Goal: Information Seeking & Learning: Learn about a topic

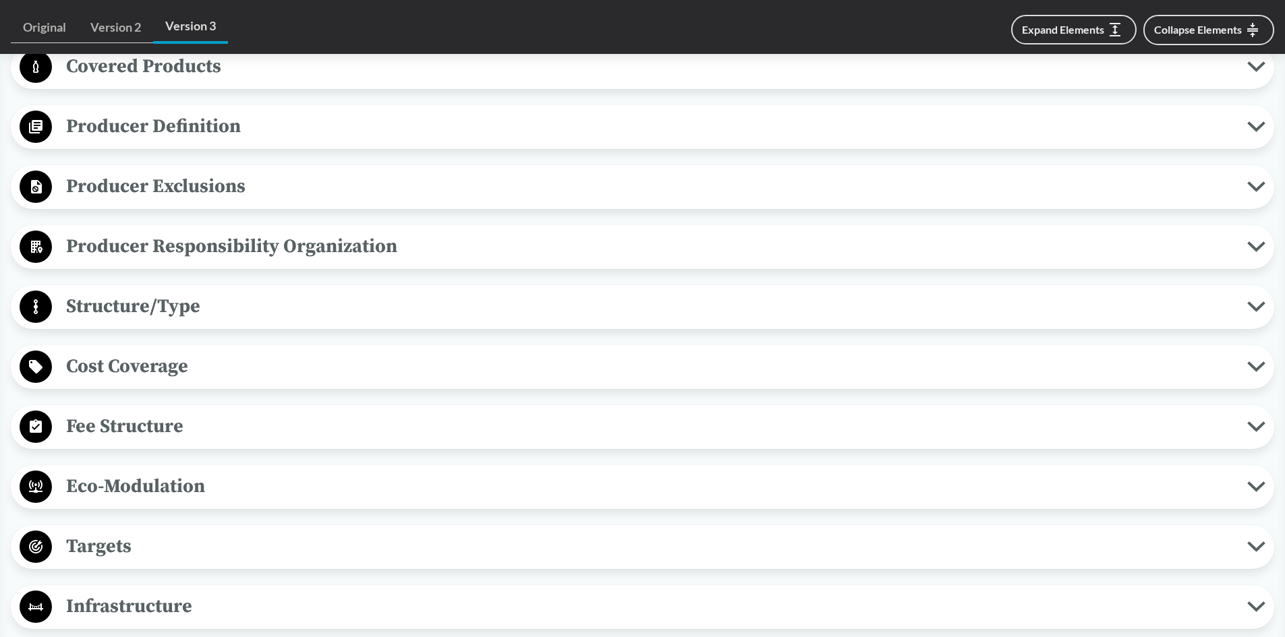
scroll to position [607, 0]
click at [281, 72] on span "Covered Products" at bounding box center [649, 68] width 1195 height 30
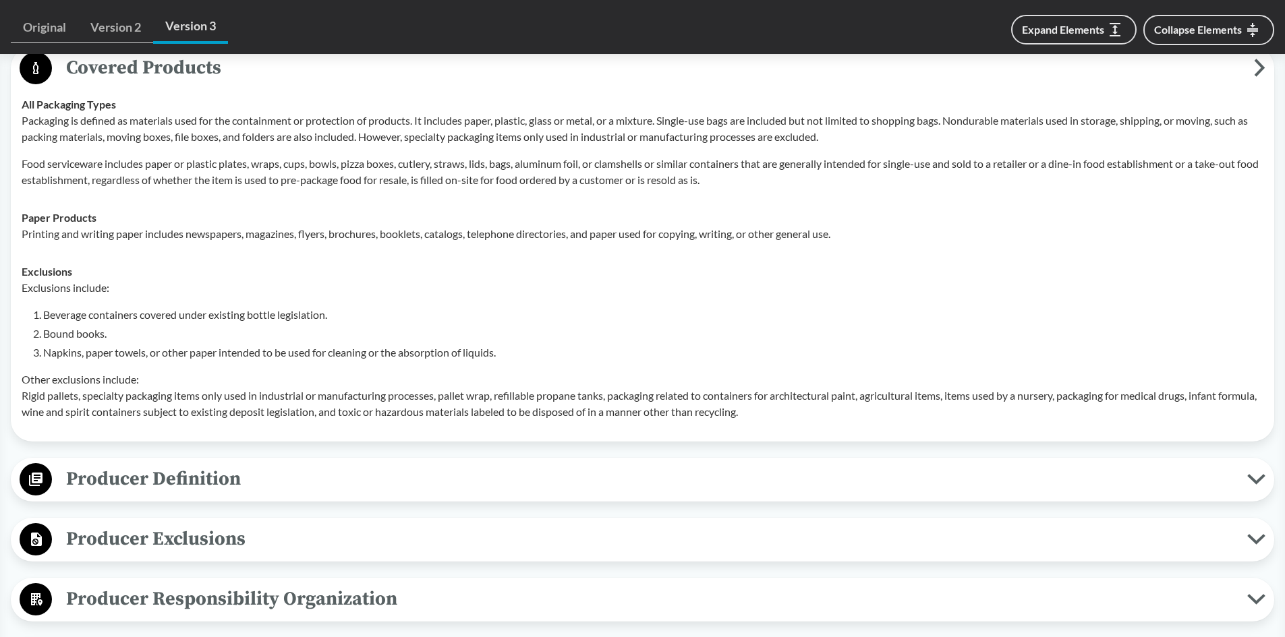
click at [259, 131] on p "Packaging is defined as materials used for the containment or protection of pro…" at bounding box center [642, 129] width 1241 height 32
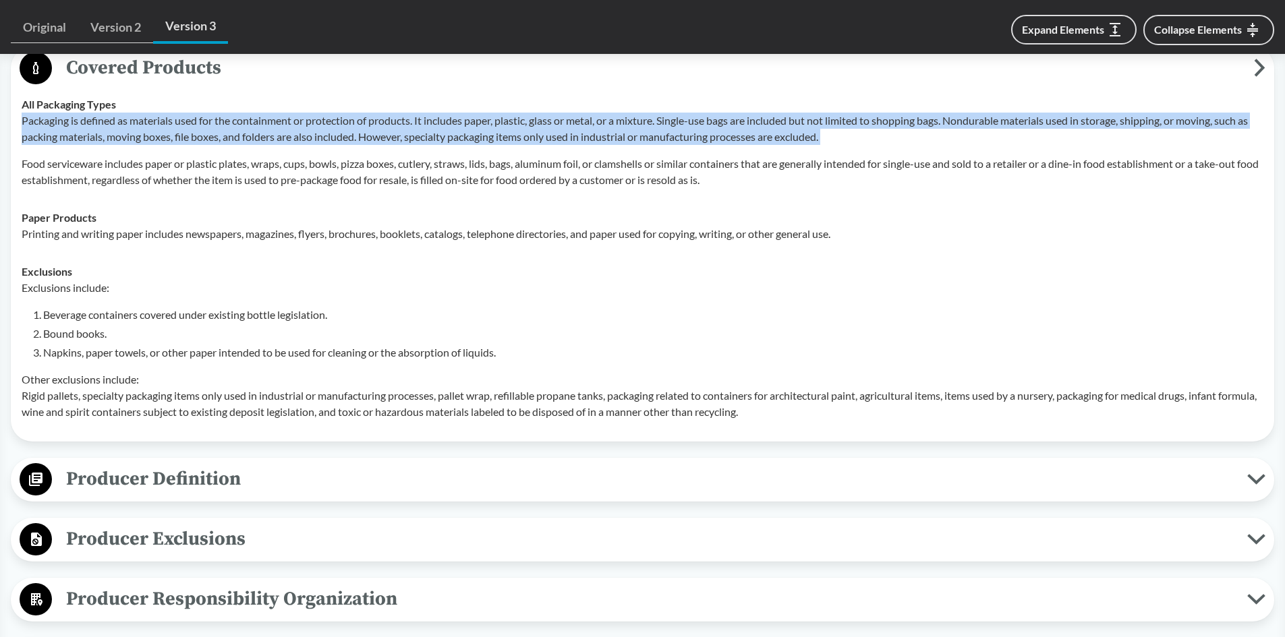
click at [259, 131] on p "Packaging is defined as materials used for the containment or protection of pro…" at bounding box center [642, 129] width 1241 height 32
click at [298, 134] on p "Packaging is defined as materials used for the containment or protection of pro…" at bounding box center [642, 129] width 1241 height 32
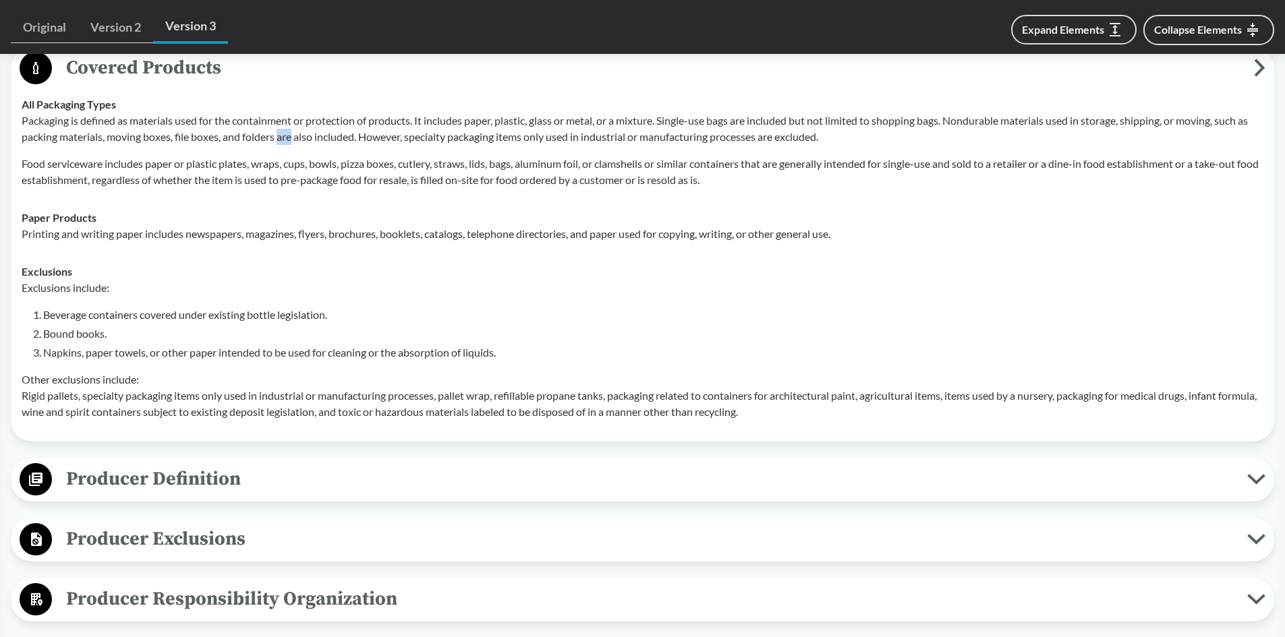
click at [298, 135] on p "Packaging is defined as materials used for the containment or protection of pro…" at bounding box center [642, 129] width 1241 height 32
click at [350, 140] on p "Packaging is defined as materials used for the containment or protection of pro…" at bounding box center [642, 129] width 1241 height 32
click at [497, 153] on div "Packaging is defined as materials used for the containment or protection of pro…" at bounding box center [642, 151] width 1241 height 76
click at [498, 153] on div "Packaging is defined as materials used for the containment or protection of pro…" at bounding box center [642, 151] width 1241 height 76
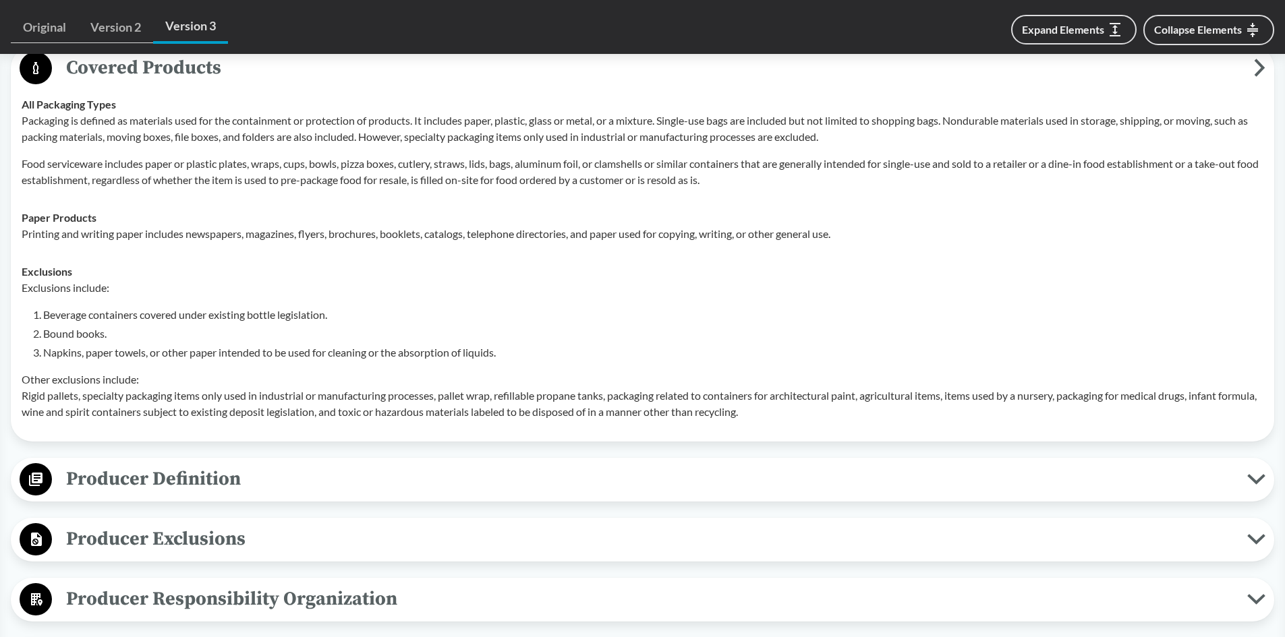
click at [548, 146] on div "Packaging is defined as materials used for the containment or protection of pro…" at bounding box center [642, 151] width 1241 height 76
click at [623, 145] on div "Packaging is defined as materials used for the containment or protection of pro…" at bounding box center [642, 151] width 1241 height 76
click at [679, 151] on div "Packaging is defined as materials used for the containment or protection of pro…" at bounding box center [642, 151] width 1241 height 76
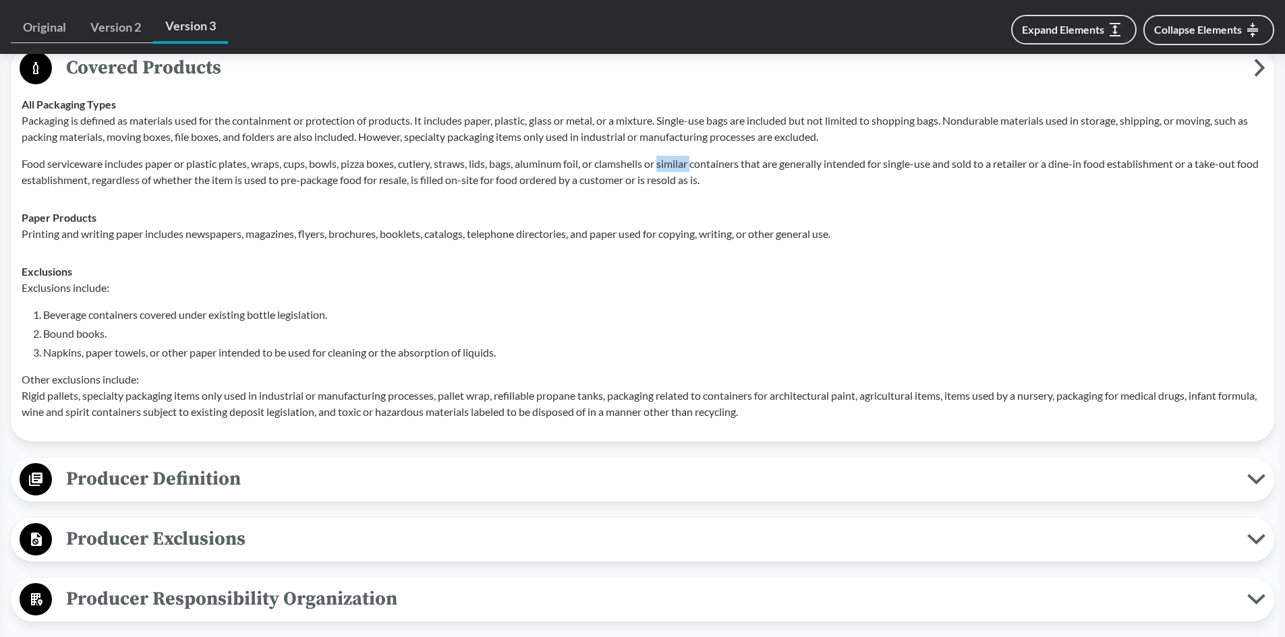
click at [679, 151] on div "Packaging is defined as materials used for the containment or protection of pro…" at bounding box center [642, 151] width 1241 height 76
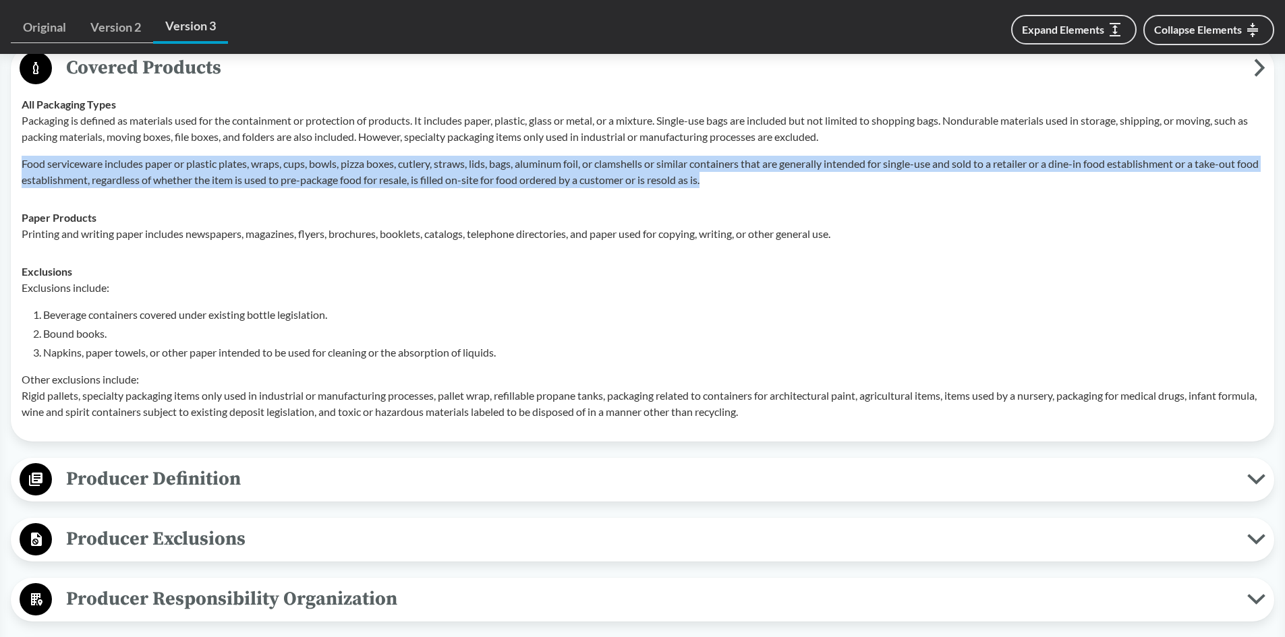
click at [679, 151] on div "Packaging is defined as materials used for the containment or protection of pro…" at bounding box center [642, 151] width 1241 height 76
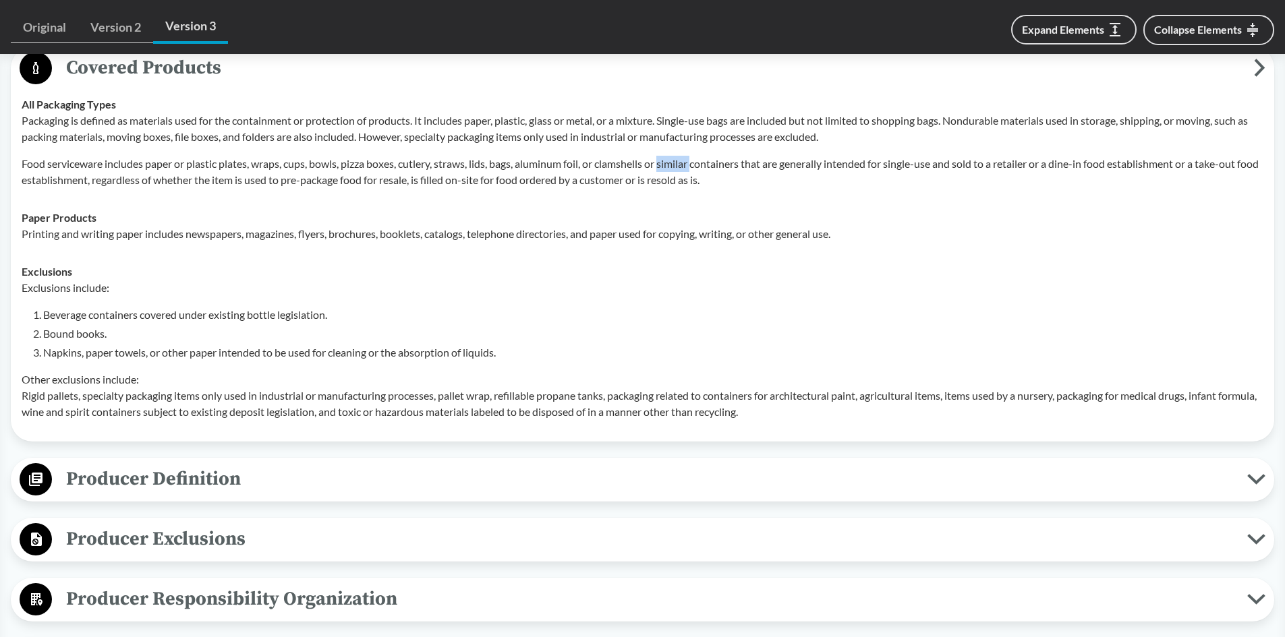
click at [679, 151] on div "Packaging is defined as materials used for the containment or protection of pro…" at bounding box center [642, 151] width 1241 height 76
click at [637, 150] on div "Packaging is defined as materials used for the containment or protection of pro…" at bounding box center [642, 151] width 1241 height 76
click at [635, 150] on div "Packaging is defined as materials used for the containment or protection of pro…" at bounding box center [642, 151] width 1241 height 76
click at [658, 142] on p "Packaging is defined as materials used for the containment or protection of pro…" at bounding box center [642, 129] width 1241 height 32
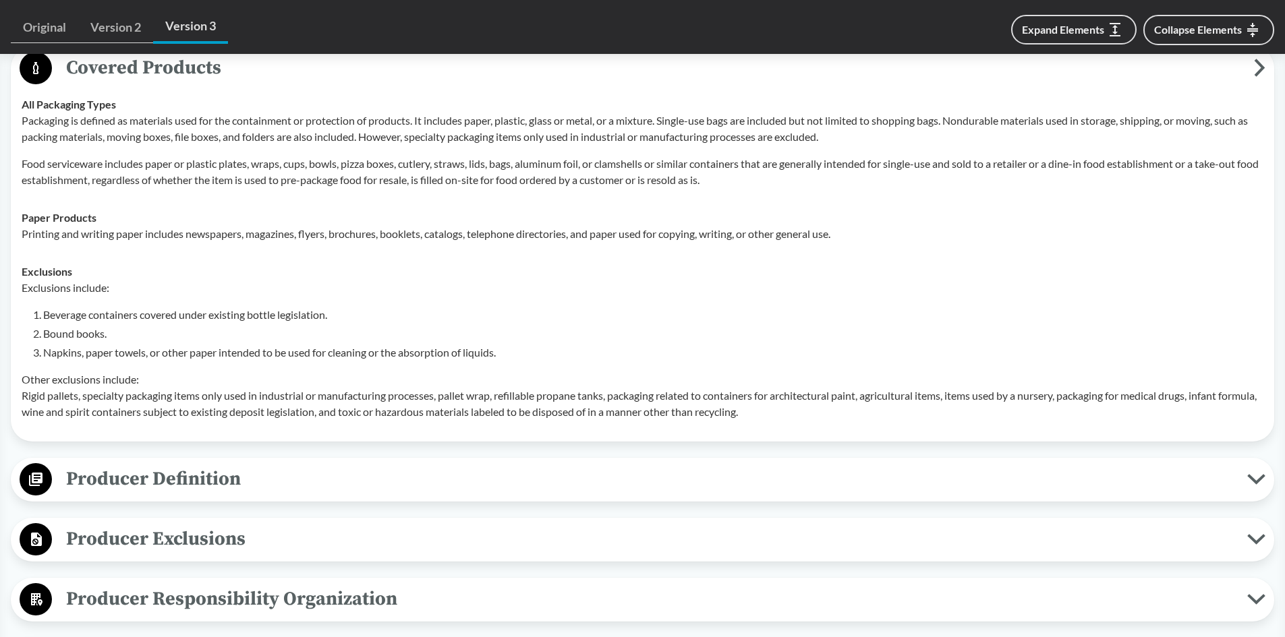
click at [308, 402] on p "Other exclusions include: Rigid pallets, specialty packaging items only used in…" at bounding box center [642, 396] width 1241 height 49
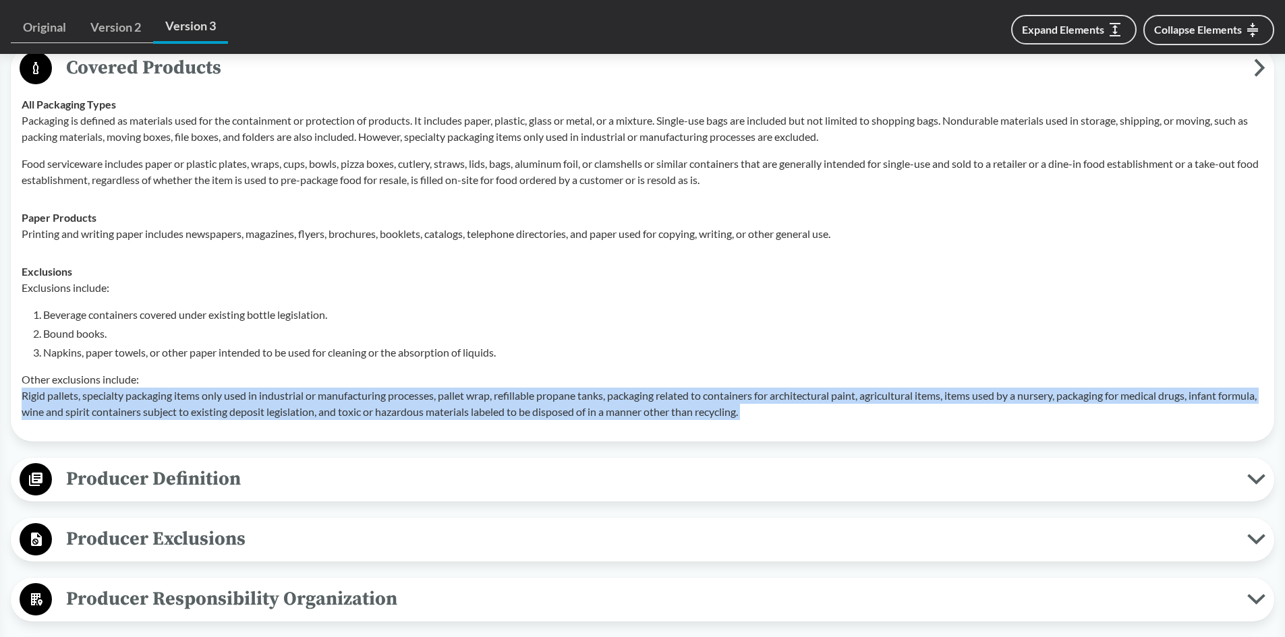
click at [308, 402] on p "Other exclusions include: Rigid pallets, specialty packaging items only used in…" at bounding box center [642, 396] width 1241 height 49
click at [376, 400] on p "Other exclusions include: Rigid pallets, specialty packaging items only used in…" at bounding box center [642, 396] width 1241 height 49
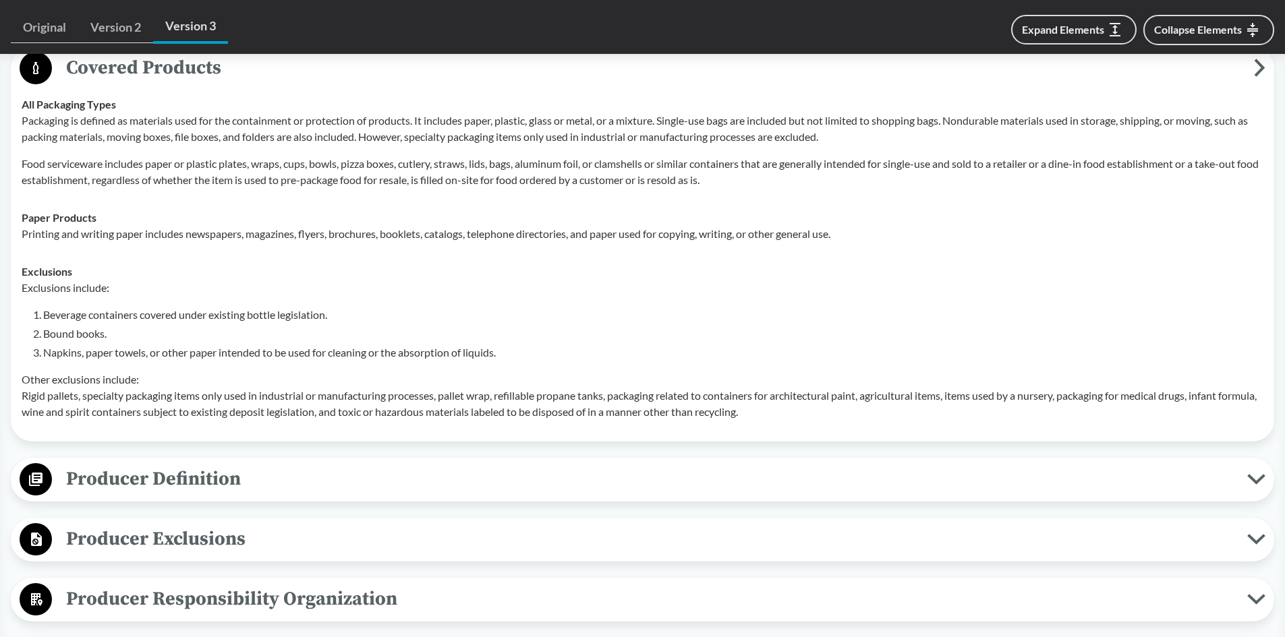
click at [587, 396] on p "Other exclusions include: Rigid pallets, specialty packaging items only used in…" at bounding box center [642, 396] width 1241 height 49
click at [838, 391] on p "Other exclusions include: Rigid pallets, specialty packaging items only used in…" at bounding box center [642, 396] width 1241 height 49
click at [839, 392] on p "Other exclusions include: Rigid pallets, specialty packaging items only used in…" at bounding box center [642, 396] width 1241 height 49
click at [947, 394] on p "Other exclusions include: Rigid pallets, specialty packaging items only used in…" at bounding box center [642, 396] width 1241 height 49
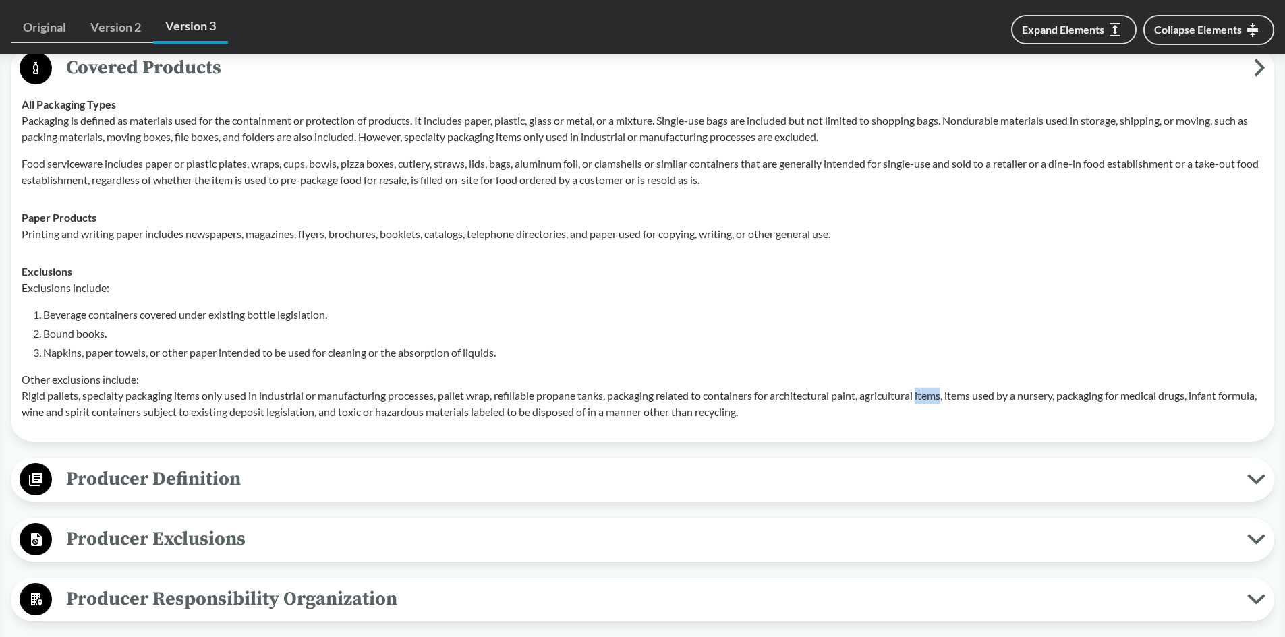
click at [949, 394] on p "Other exclusions include: Rigid pallets, specialty packaging items only used in…" at bounding box center [642, 396] width 1241 height 49
click at [1003, 395] on p "Other exclusions include: Rigid pallets, specialty packaging items only used in…" at bounding box center [642, 396] width 1241 height 49
drag, startPoint x: 498, startPoint y: 396, endPoint x: 445, endPoint y: 398, distance: 52.6
click at [445, 398] on p "Other exclusions include: Rigid pallets, specialty packaging items only used in…" at bounding box center [642, 396] width 1241 height 49
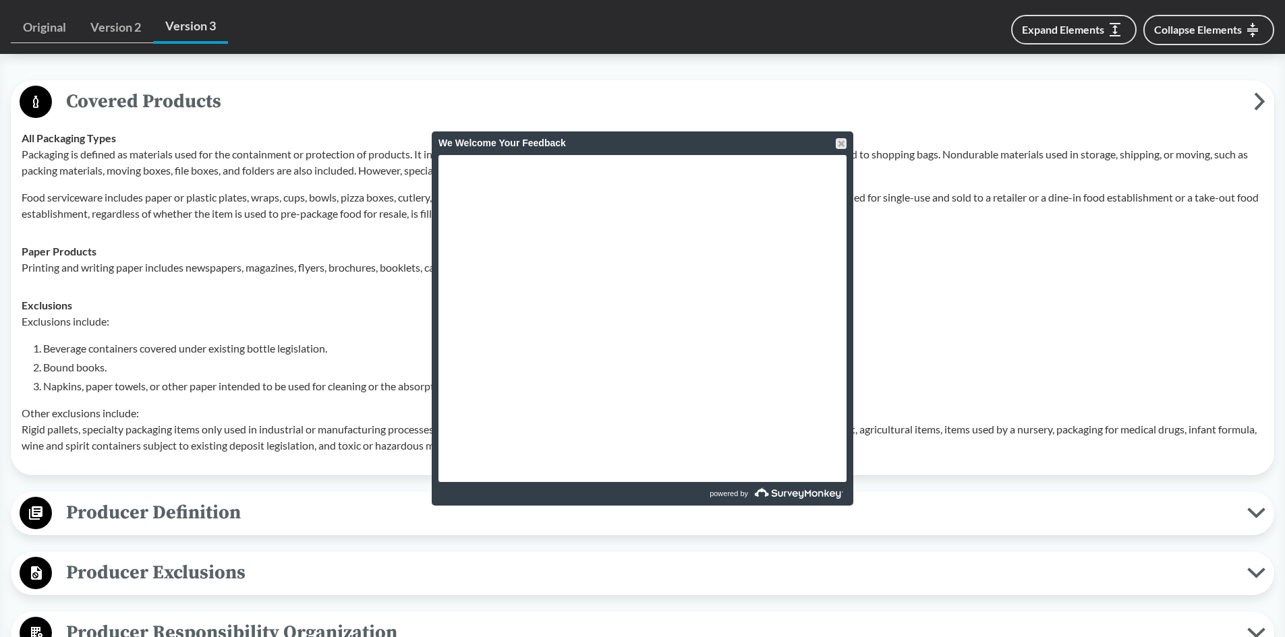
scroll to position [539, 0]
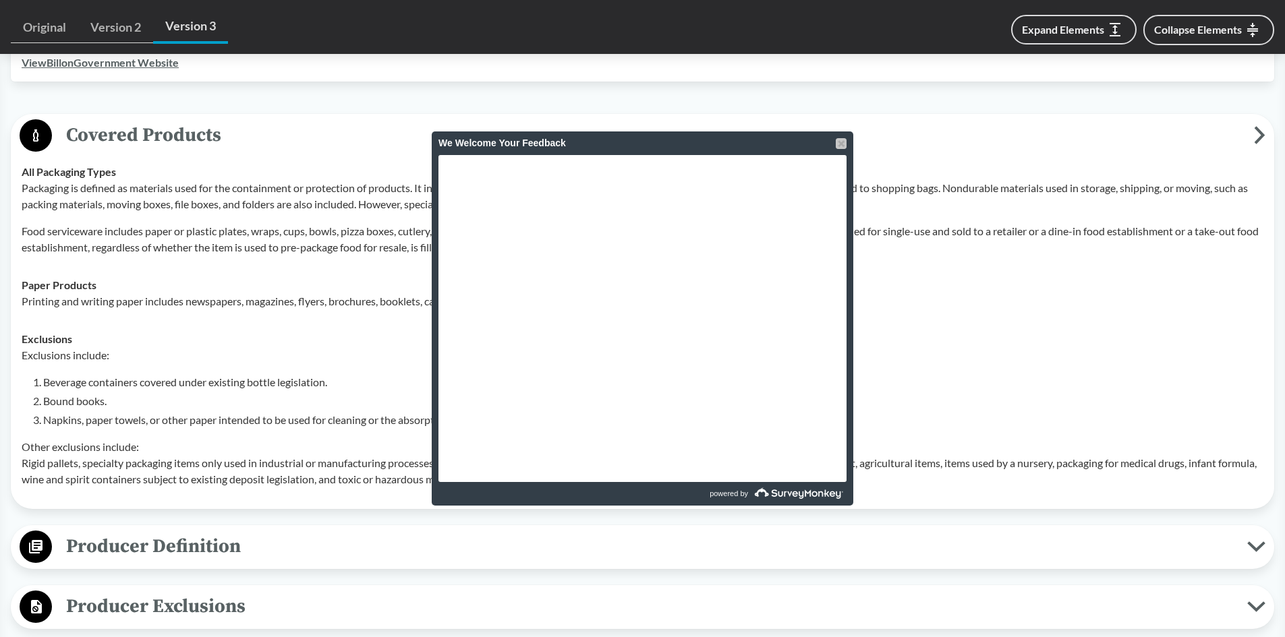
click at [842, 142] on div at bounding box center [840, 143] width 11 height 11
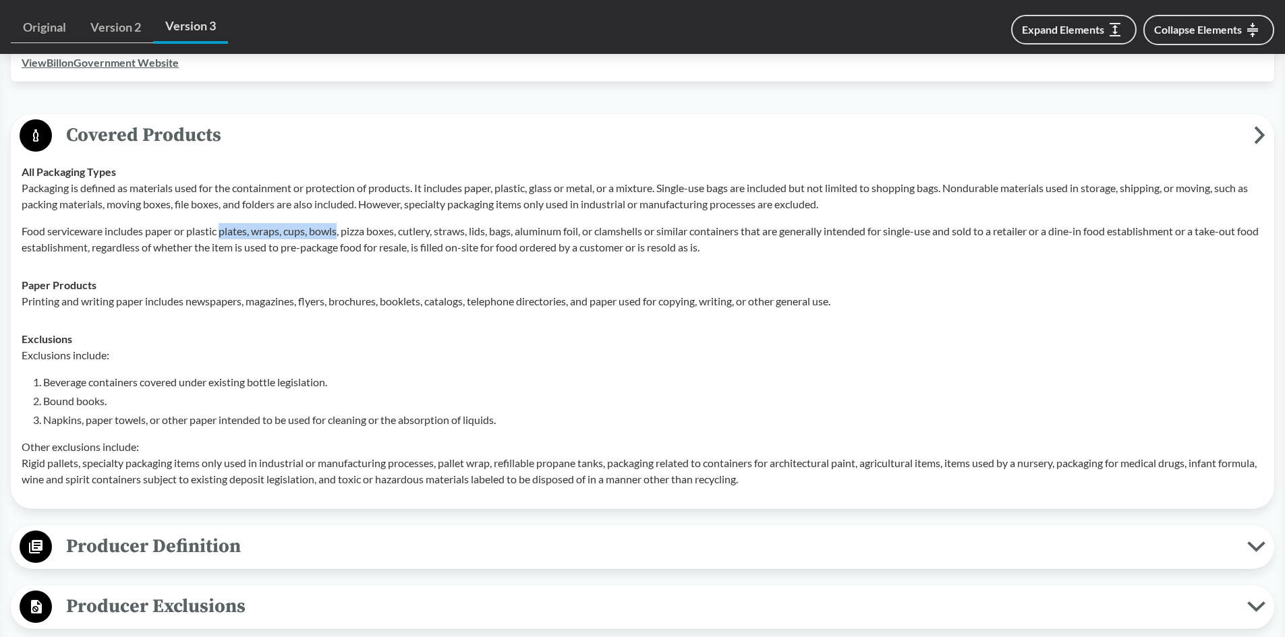
drag, startPoint x: 222, startPoint y: 229, endPoint x: 343, endPoint y: 235, distance: 121.5
click at [343, 235] on p "Food serviceware includes paper or plastic plates, wraps, cups, bowls, pizza bo…" at bounding box center [642, 239] width 1241 height 32
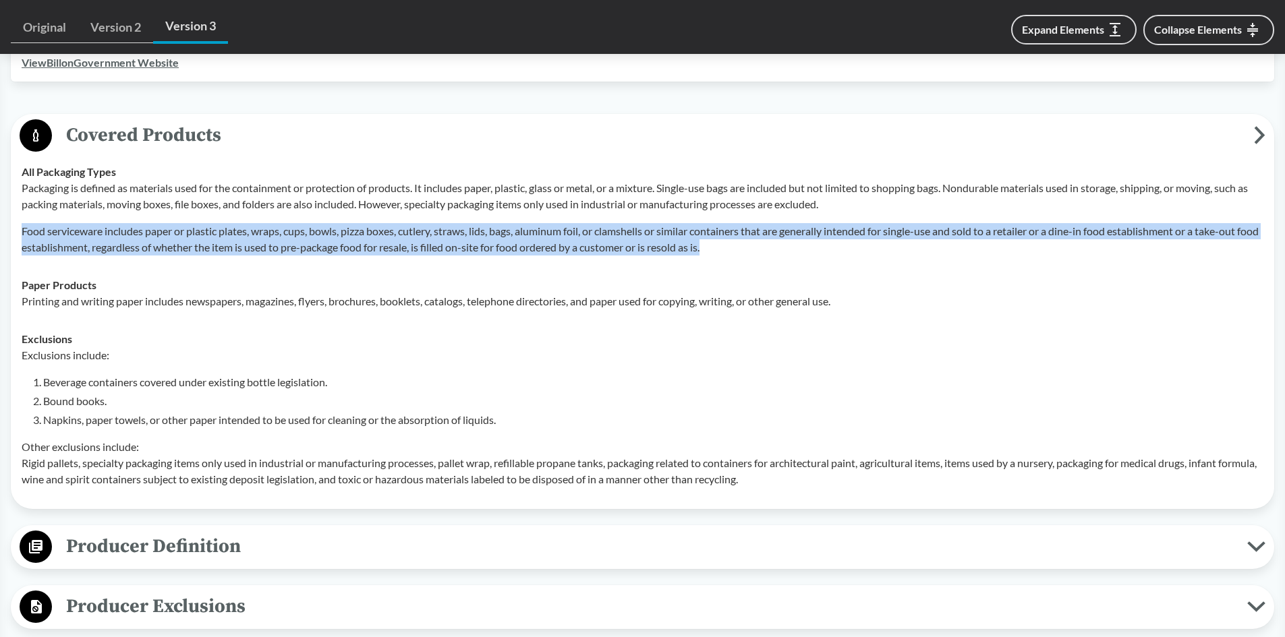
click at [343, 235] on p "Food serviceware includes paper or plastic plates, wraps, cups, bowls, pizza bo…" at bounding box center [642, 239] width 1241 height 32
click at [345, 234] on p "Food serviceware includes paper or plastic plates, wraps, cups, bowls, pizza bo…" at bounding box center [642, 239] width 1241 height 32
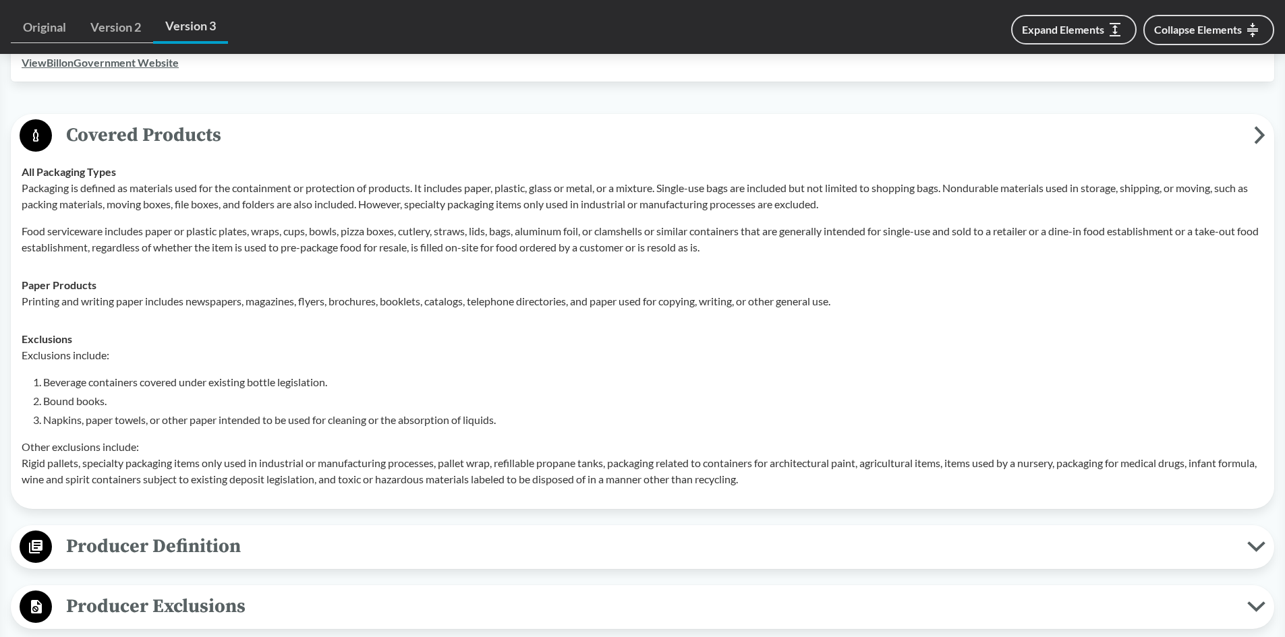
click at [340, 235] on p "Food serviceware includes paper or plastic plates, wraps, cups, bowls, pizza bo…" at bounding box center [642, 239] width 1241 height 32
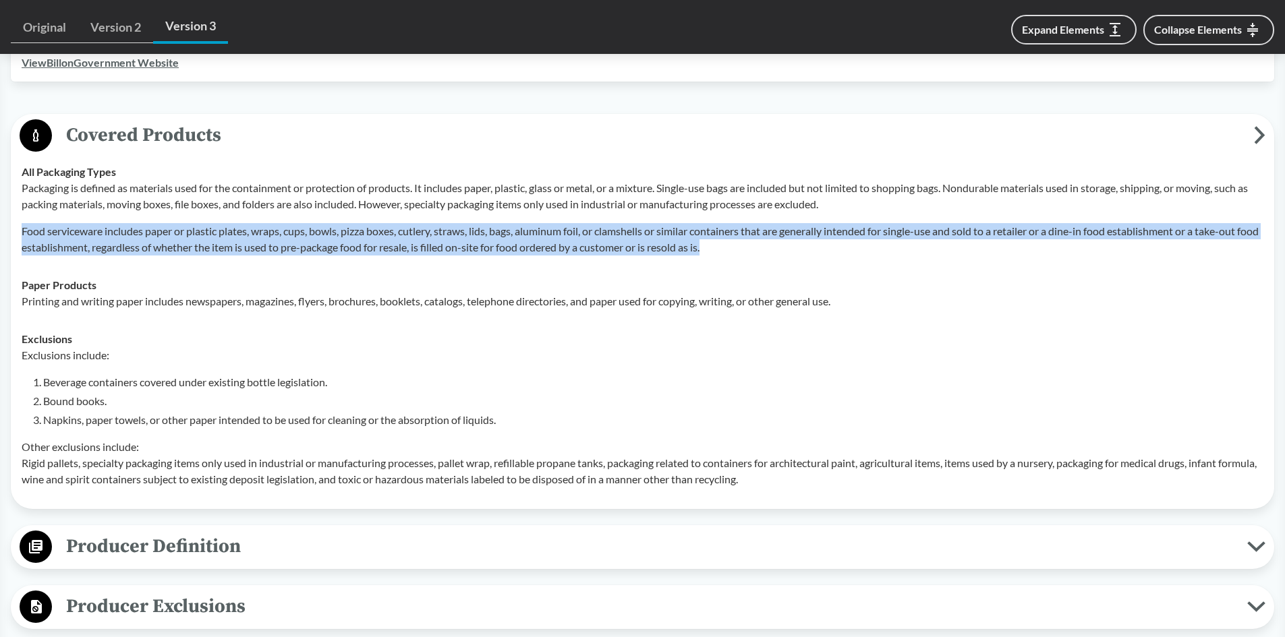
click at [340, 235] on p "Food serviceware includes paper or plastic plates, wraps, cups, bowls, pizza bo…" at bounding box center [642, 239] width 1241 height 32
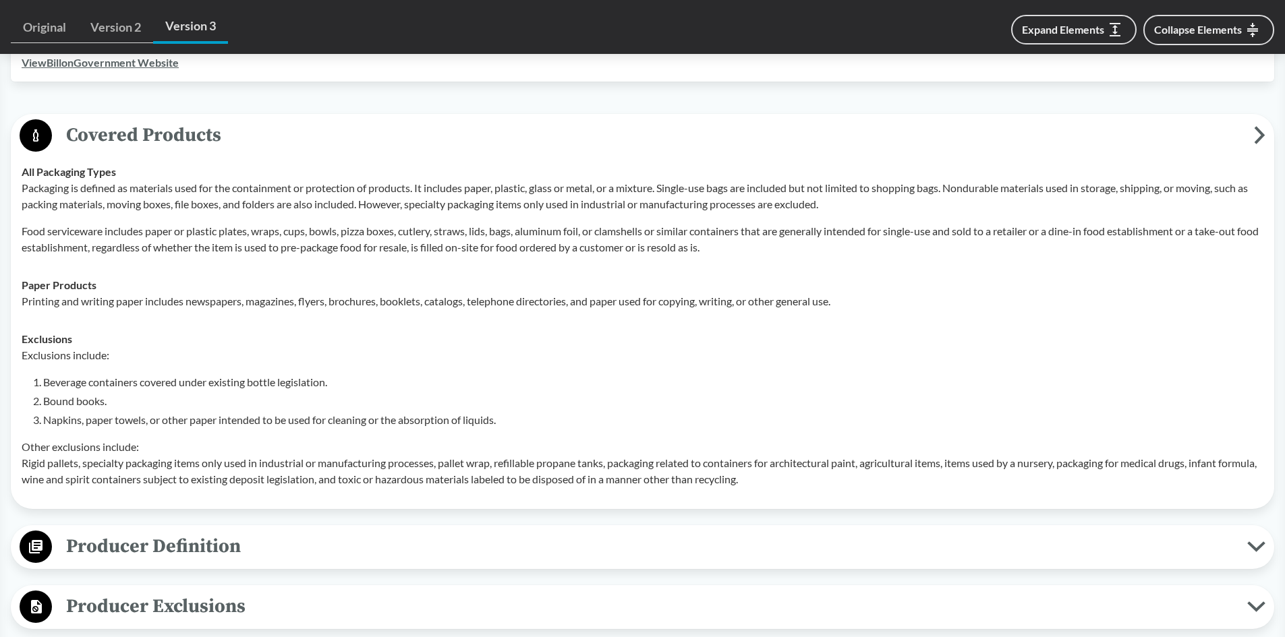
click at [341, 204] on p "Packaging is defined as materials used for the containment or protection of pro…" at bounding box center [642, 196] width 1241 height 32
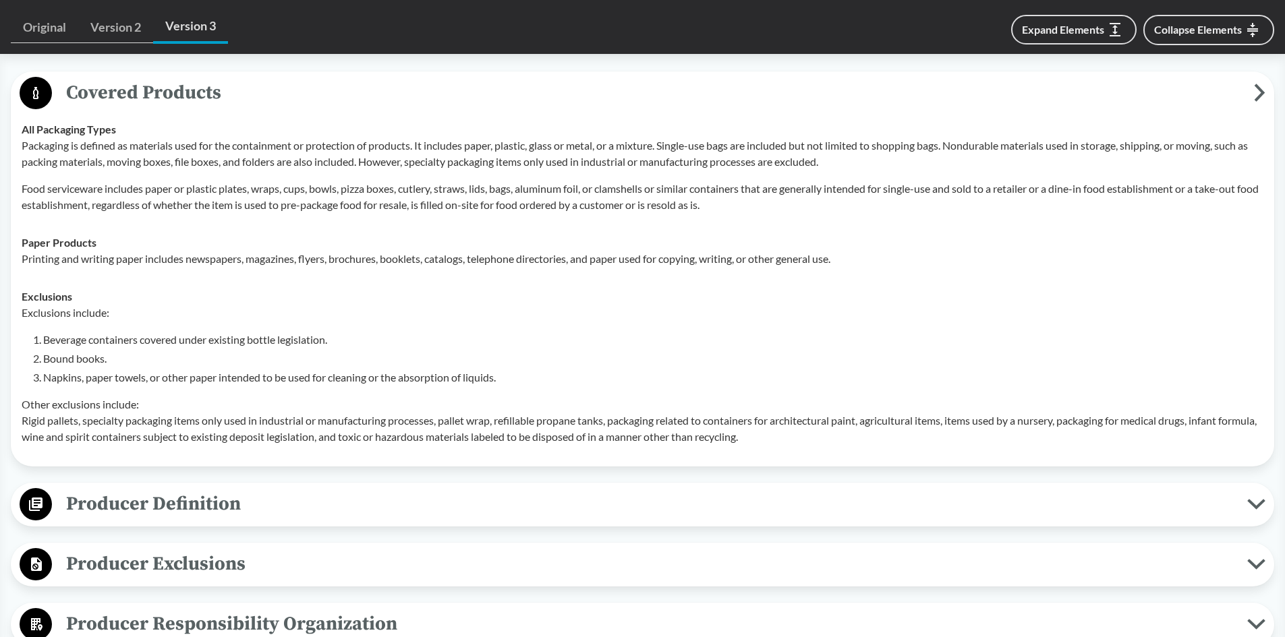
scroll to position [674, 0]
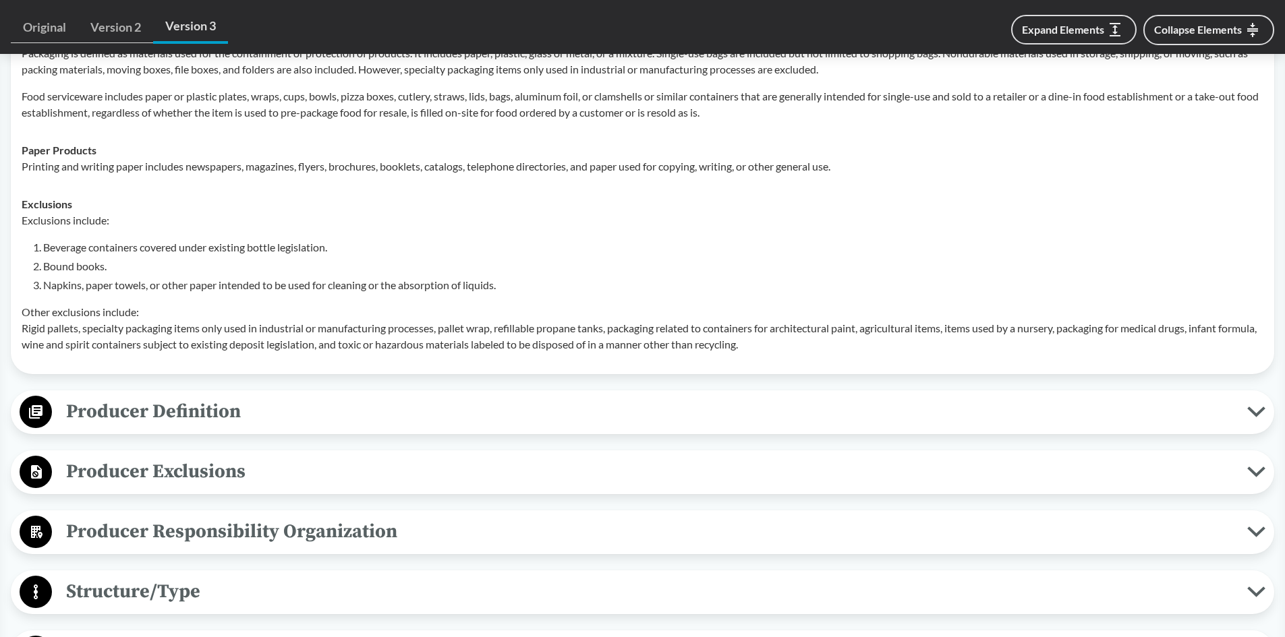
click at [305, 455] on button "Producer Exclusions" at bounding box center [642, 472] width 1253 height 34
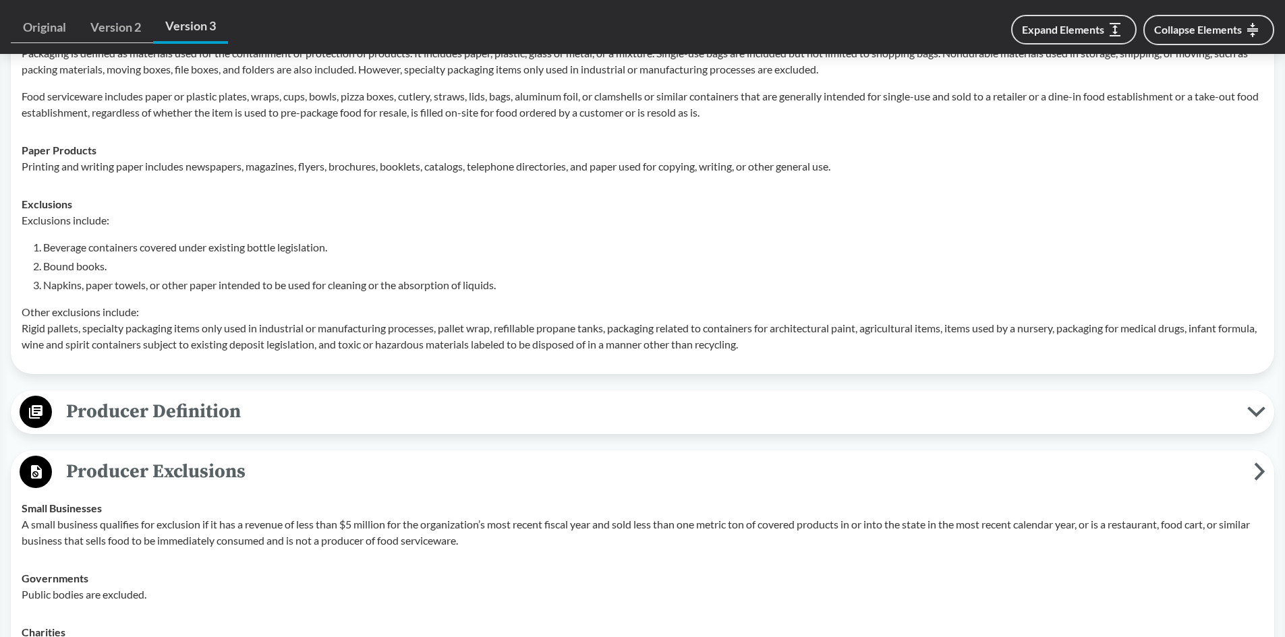
click at [287, 478] on span "Producer Exclusions" at bounding box center [653, 471] width 1202 height 30
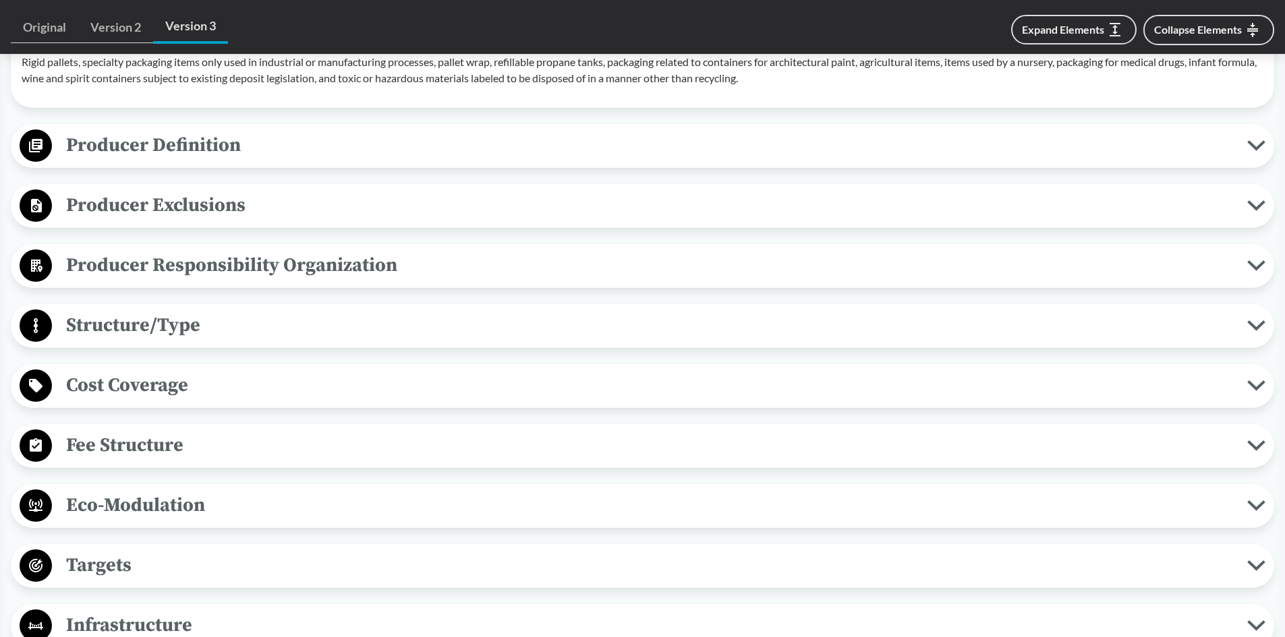
scroll to position [944, 0]
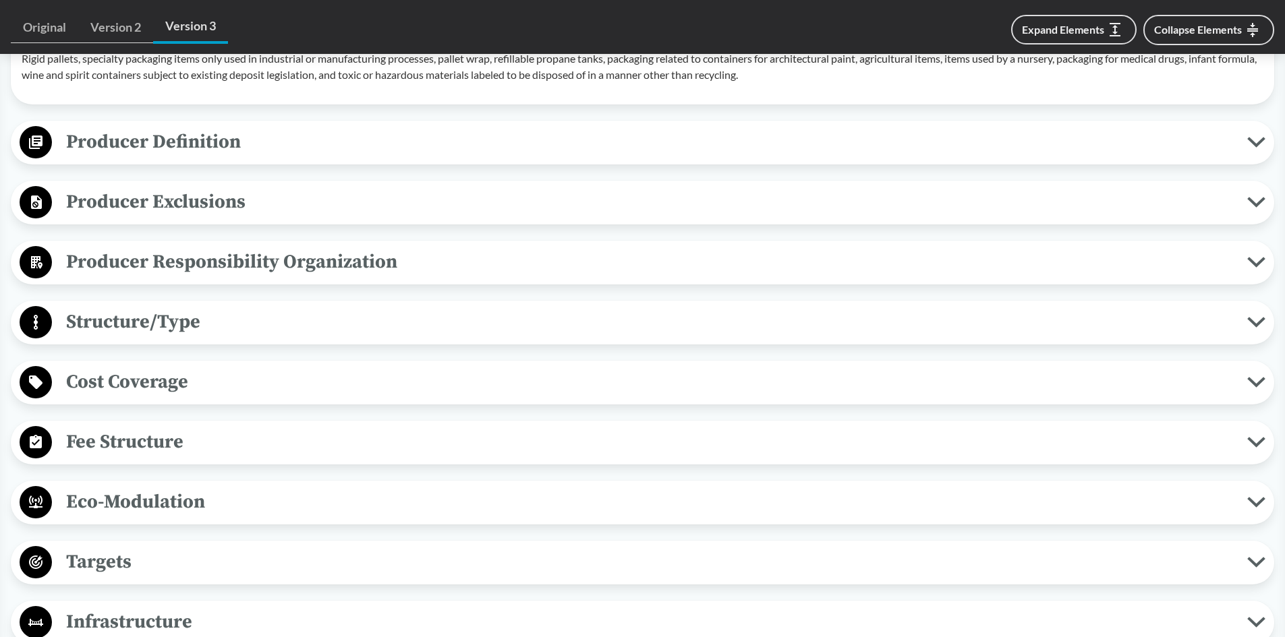
click at [278, 265] on span "Producer Responsibility Organization" at bounding box center [649, 262] width 1195 height 30
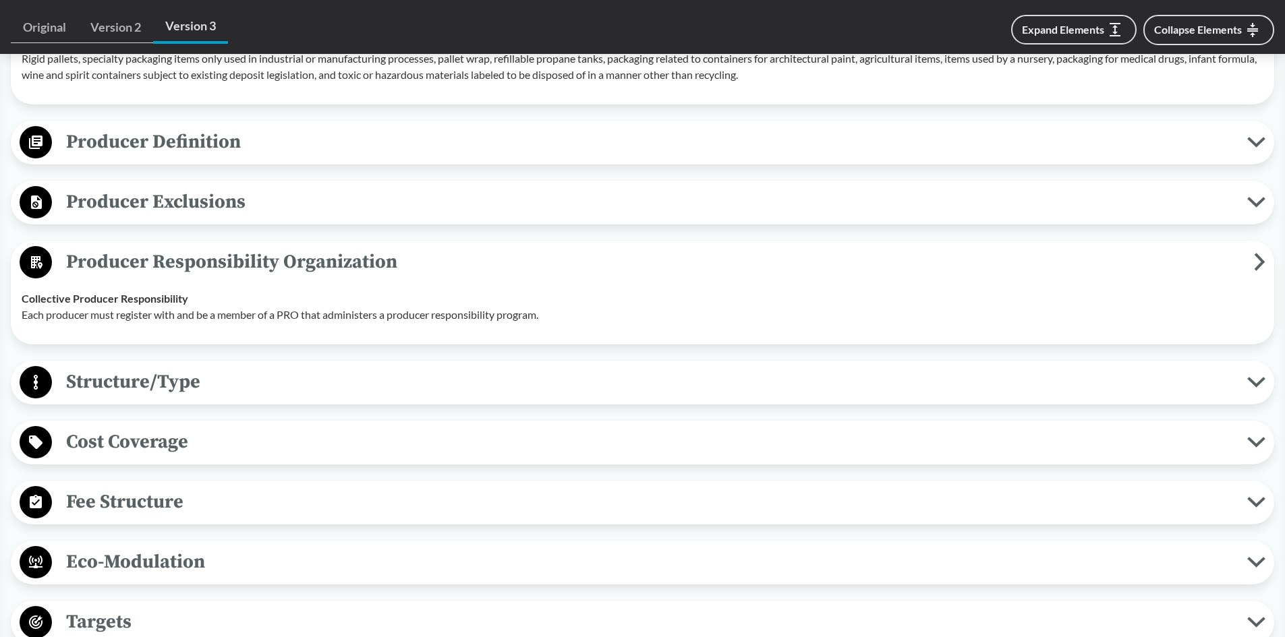
click at [281, 259] on span "Producer Responsibility Organization" at bounding box center [653, 262] width 1202 height 30
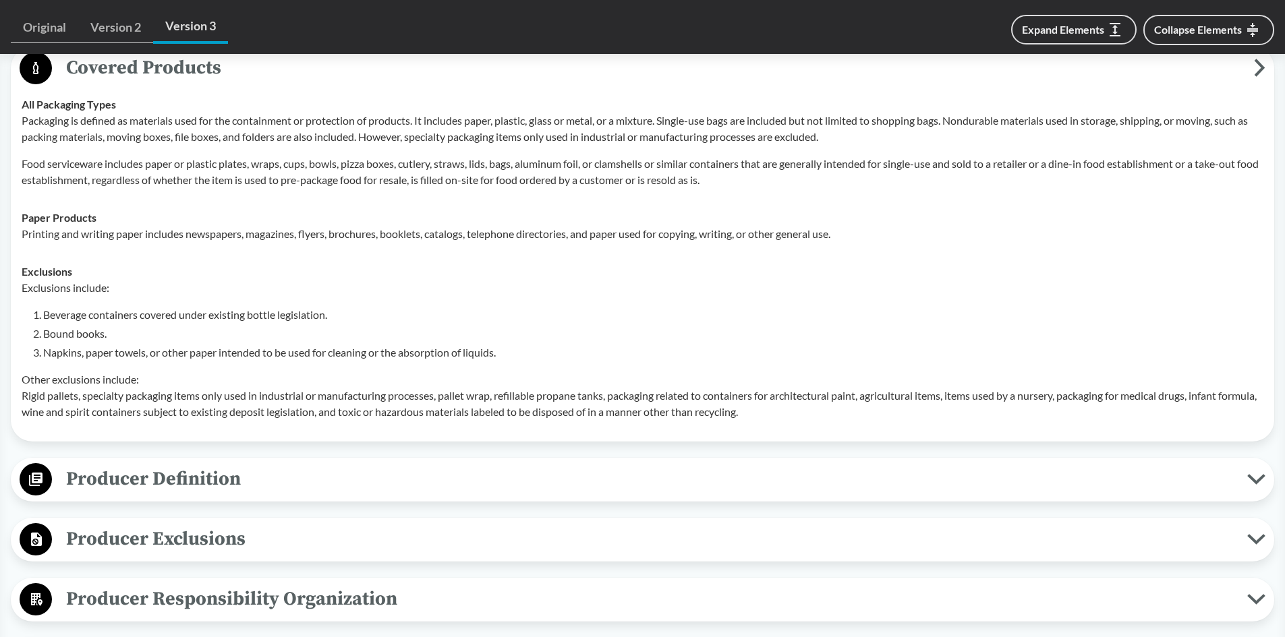
scroll to position [539, 0]
